Goal: Information Seeking & Learning: Learn about a topic

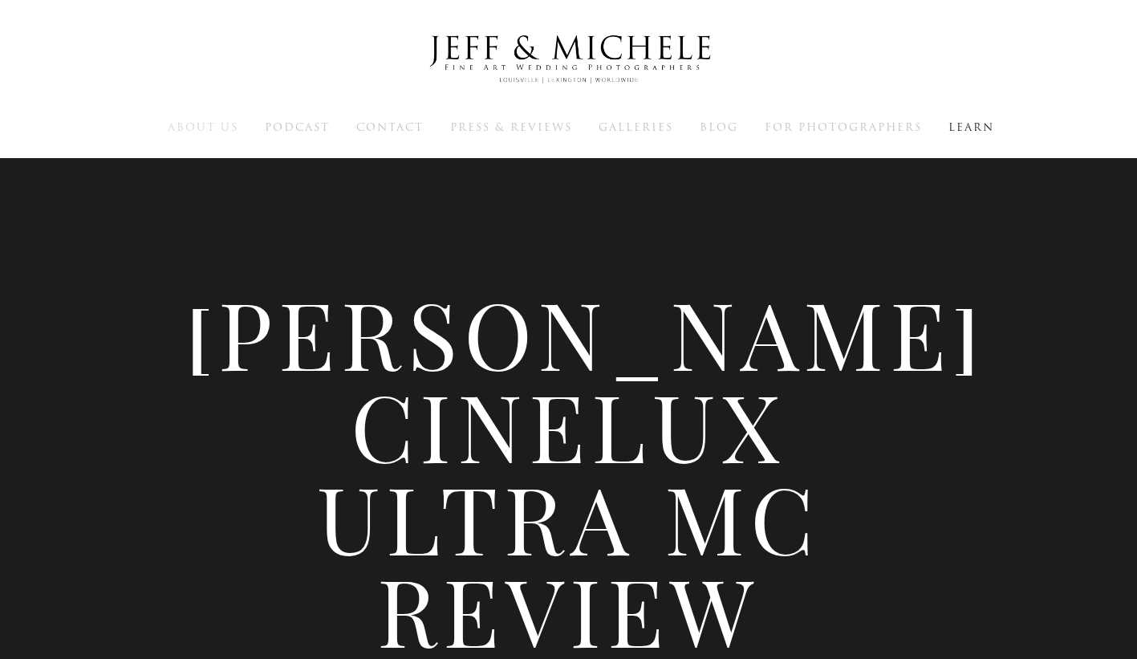
click at [217, 120] on span "About Us" at bounding box center [203, 127] width 71 height 15
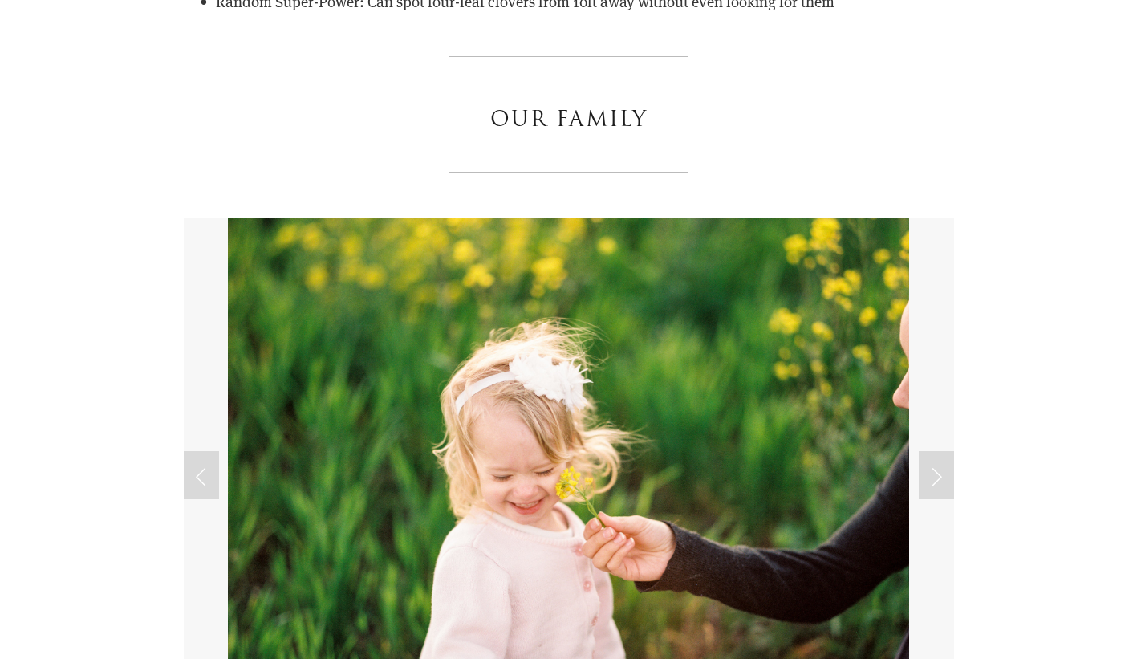
scroll to position [3916, 0]
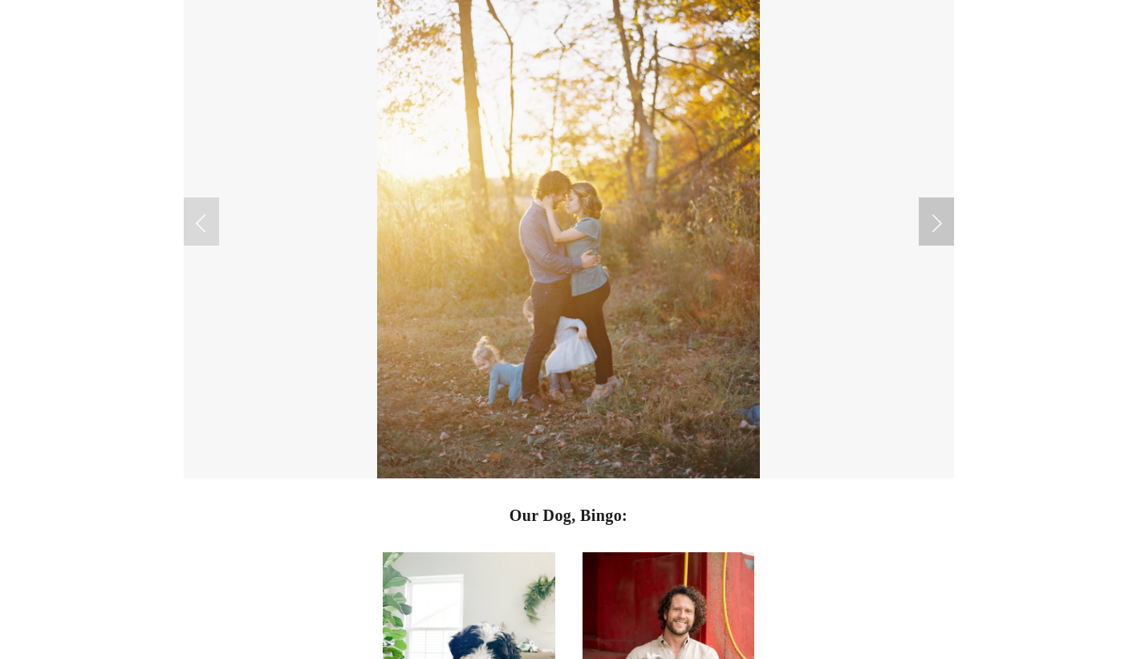
click at [938, 217] on link "Next Slide" at bounding box center [935, 221] width 35 height 48
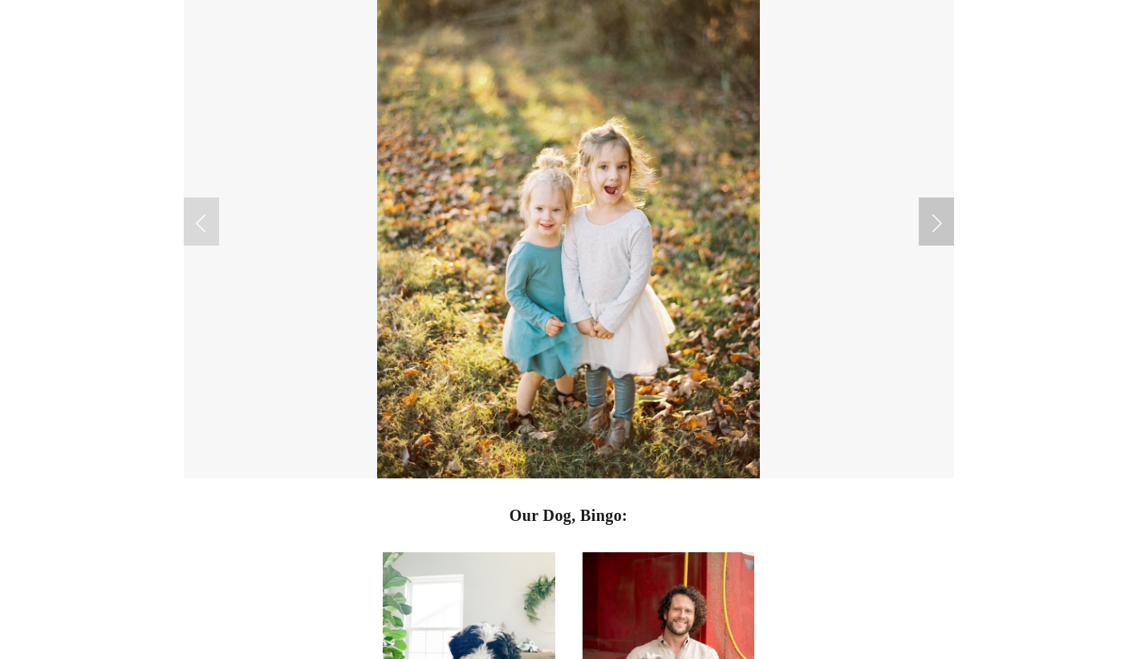
click at [938, 217] on link "Next Slide" at bounding box center [935, 221] width 35 height 48
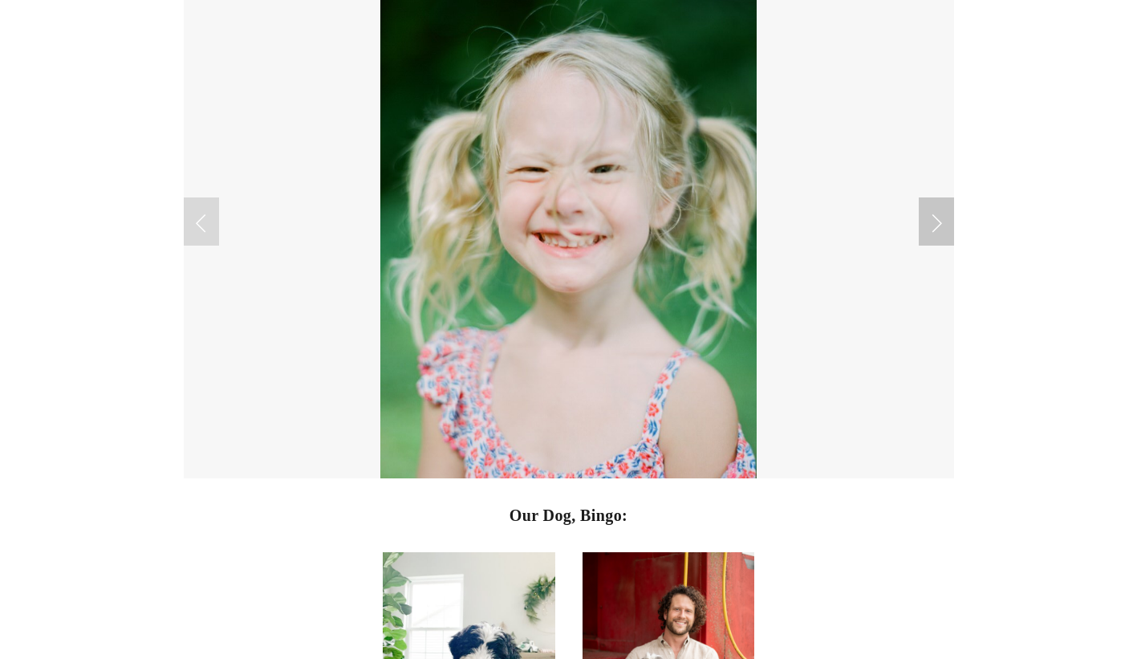
click at [938, 217] on link "Next Slide" at bounding box center [935, 221] width 35 height 48
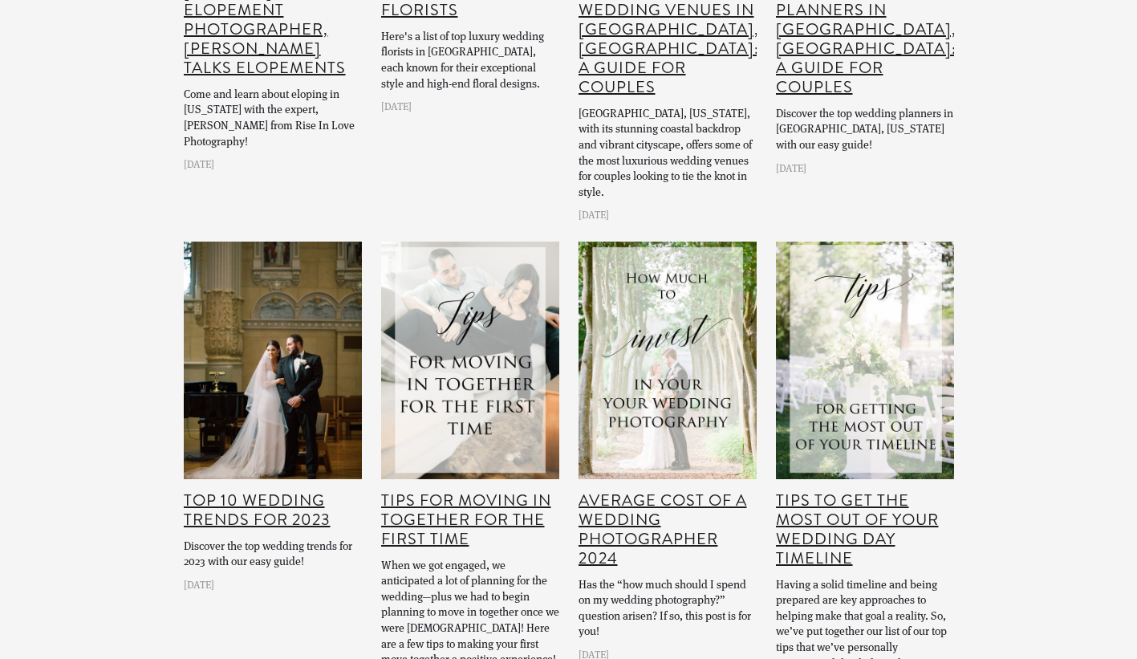
scroll to position [13743, 0]
click at [630, 488] on link "Average Cost of a Wedding Photographer 2024" at bounding box center [662, 528] width 168 height 81
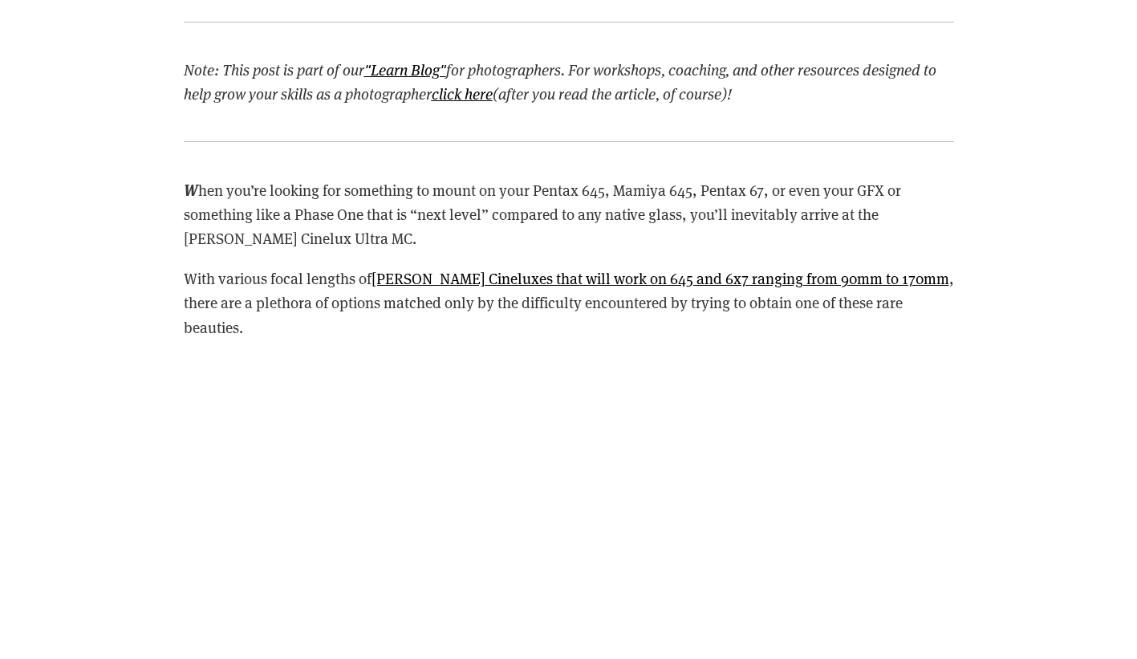
scroll to position [1914, 0]
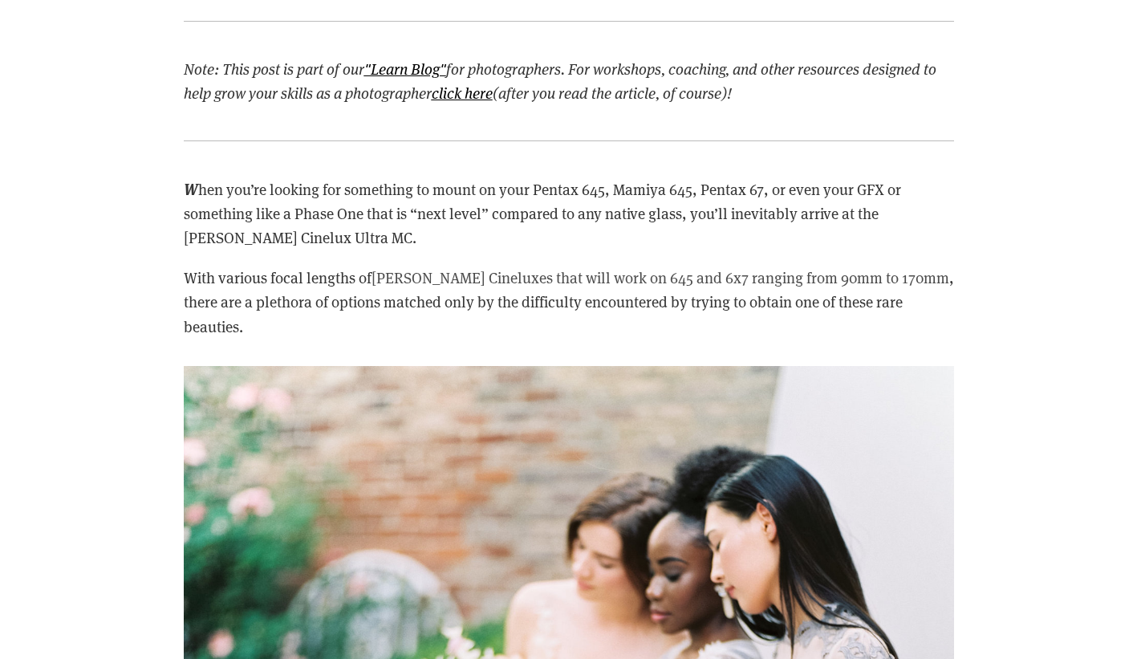
click at [545, 274] on link "Schenider Cineluxes that will work on 645 and 6x7 ranging from 90mm to 170mm" at bounding box center [660, 277] width 578 height 20
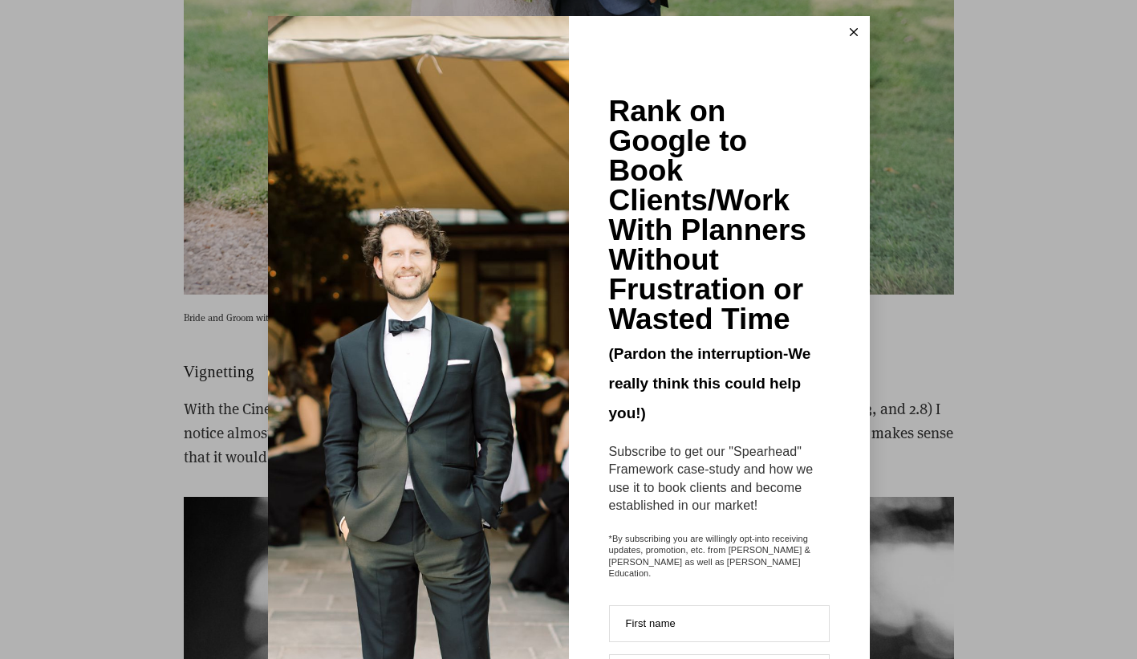
scroll to position [9, 0]
click at [852, 35] on button at bounding box center [853, 31] width 32 height 32
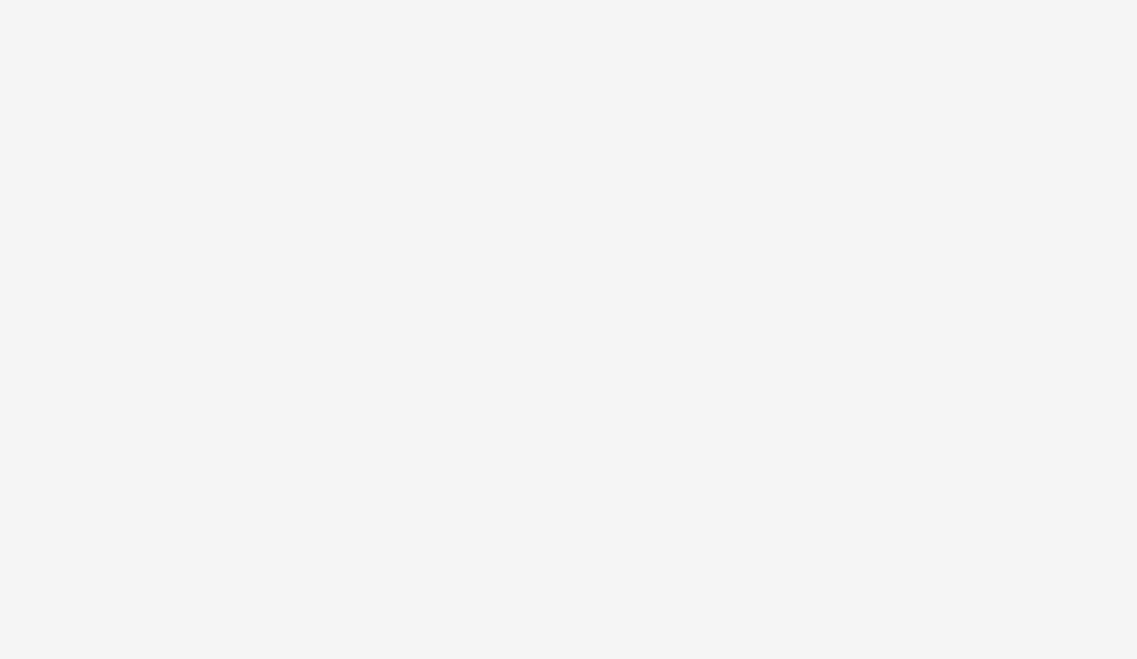
scroll to position [21560, 0]
